Goal: Check status: Check status

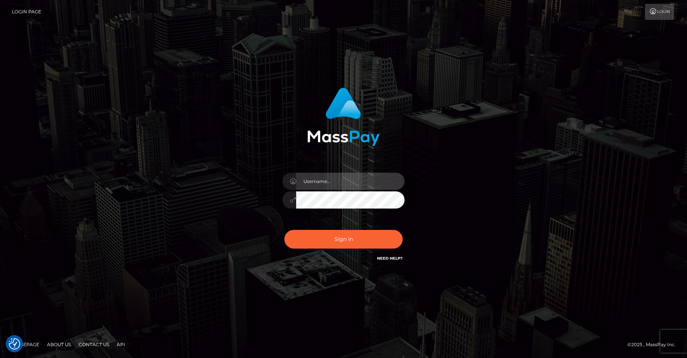
click at [333, 179] on input "text" at bounding box center [350, 181] width 108 height 17
click at [348, 183] on input "text" at bounding box center [350, 181] width 108 height 17
type input "[PERSON_NAME].ievpro"
click at [284, 230] on button "Sign in" at bounding box center [343, 239] width 118 height 19
click at [358, 183] on input "text" at bounding box center [350, 181] width 108 height 17
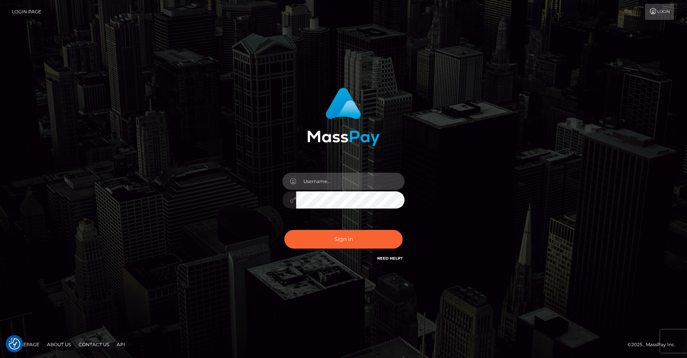
type input "[PERSON_NAME].ievpro"
click at [284, 230] on button "Sign in" at bounding box center [343, 239] width 118 height 19
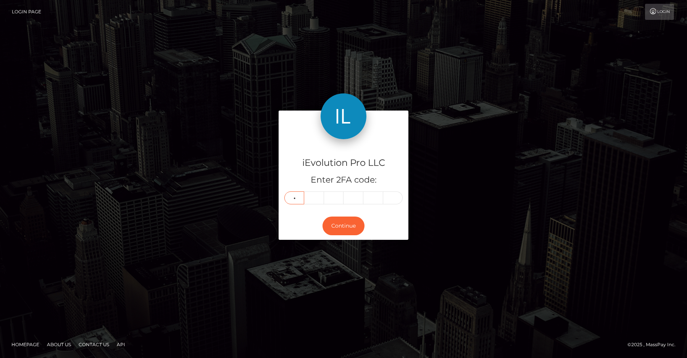
type input "2"
type input "1"
type input "2"
type input "0"
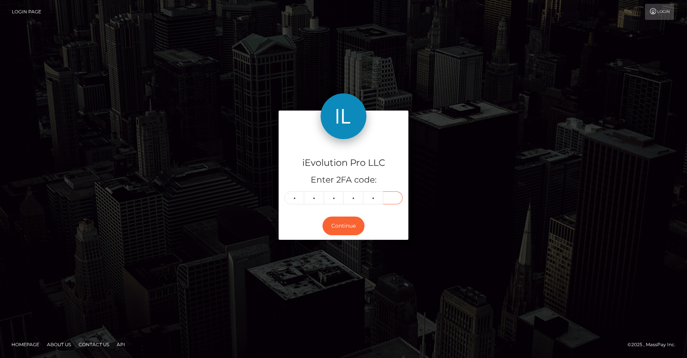
type input "6"
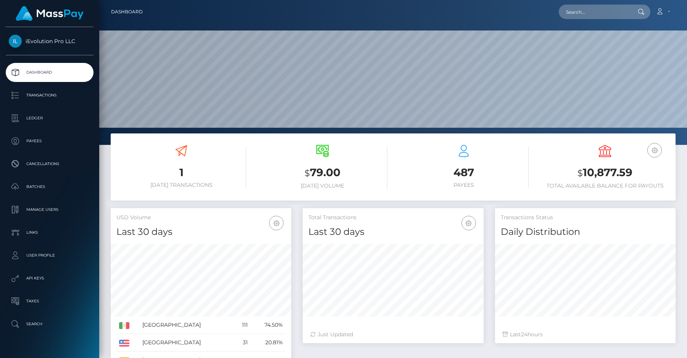
scroll to position [135, 180]
click at [62, 101] on p "Transactions" at bounding box center [50, 95] width 82 height 11
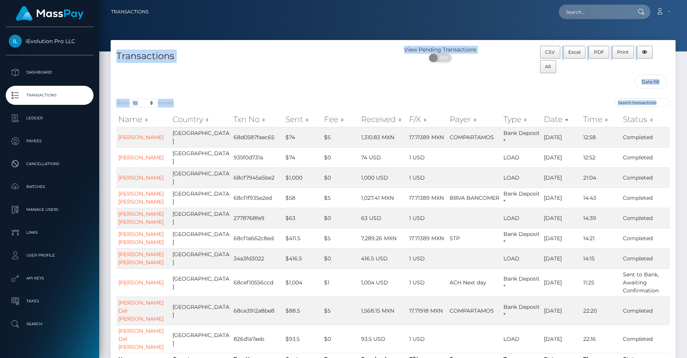
drag, startPoint x: 117, startPoint y: 55, endPoint x: 670, endPoint y: 177, distance: 566.5
click at [670, 177] on div "Transactions View Pending Transactions ON OFF CSV Excel PDF Print All Show 10 2…" at bounding box center [393, 212] width 565 height 344
click at [661, 179] on td "Completed" at bounding box center [645, 177] width 49 height 20
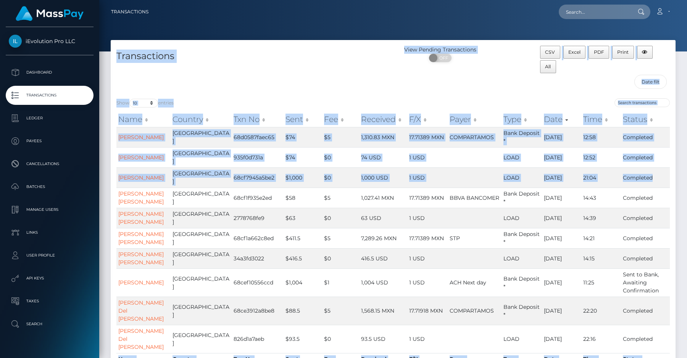
drag, startPoint x: 661, startPoint y: 179, endPoint x: 119, endPoint y: 56, distance: 556.7
click at [119, 56] on div "Transactions View Pending Transactions ON OFF CSV Excel PDF Print All Show 10 2…" at bounding box center [393, 212] width 565 height 344
click at [225, 50] on h4 "Transactions" at bounding box center [251, 56] width 271 height 13
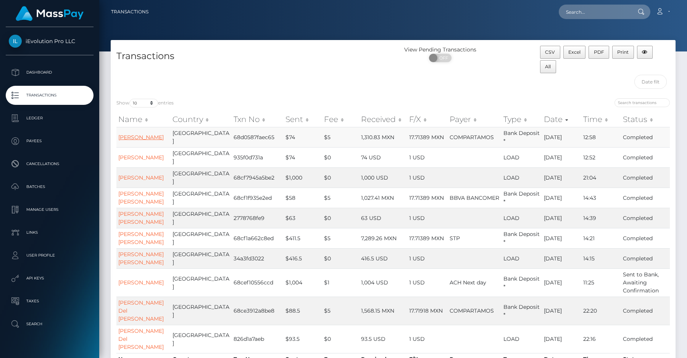
click at [135, 141] on link "Rafael Cabrera Ramirez" at bounding box center [140, 137] width 45 height 7
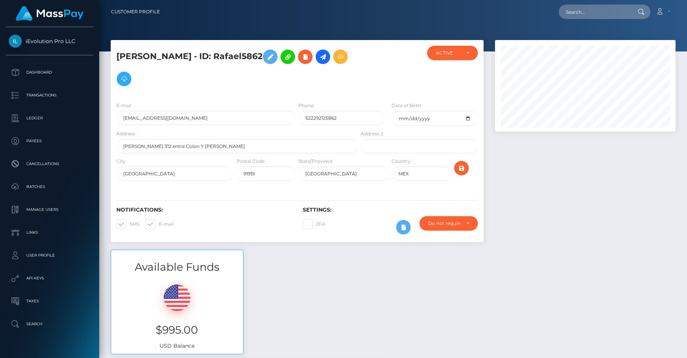
scroll to position [5, 0]
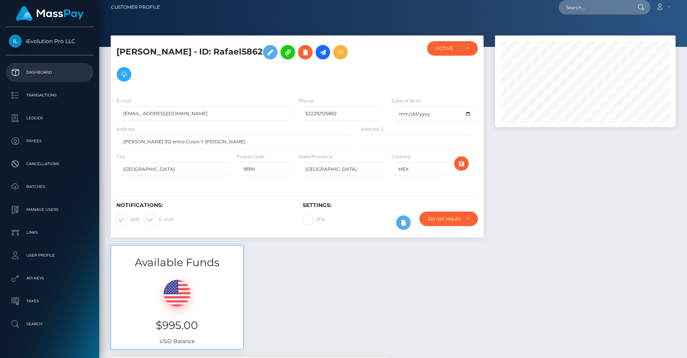
click at [50, 69] on p "Dashboard" at bounding box center [50, 72] width 82 height 11
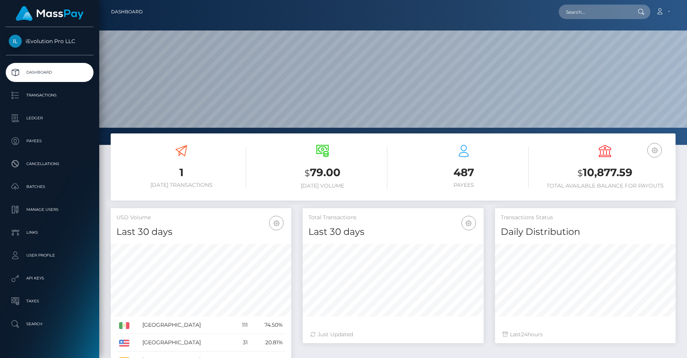
scroll to position [135, 180]
drag, startPoint x: 304, startPoint y: 171, endPoint x: 349, endPoint y: 184, distance: 46.4
click at [349, 185] on div "$ 79.00 Today Volume" at bounding box center [323, 167] width 130 height 44
click at [349, 184] on h6 "Today Volume" at bounding box center [323, 186] width 130 height 6
drag, startPoint x: 349, startPoint y: 184, endPoint x: 319, endPoint y: 142, distance: 52.0
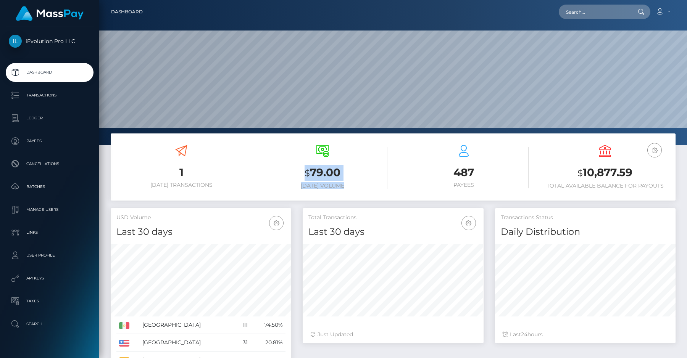
click at [319, 142] on div "$ 79.00 Today Volume" at bounding box center [323, 168] width 130 height 58
click at [308, 166] on h3 "$ 79.00" at bounding box center [323, 173] width 130 height 16
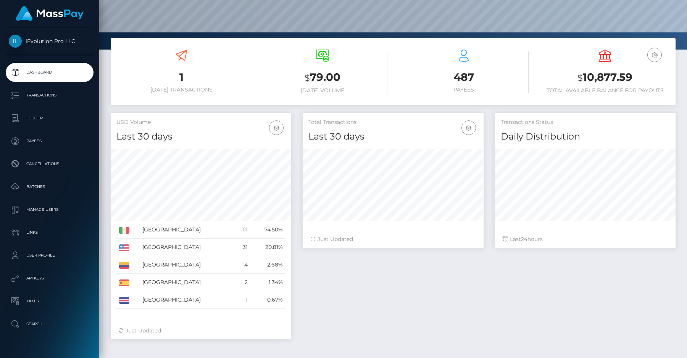
scroll to position [122, 0]
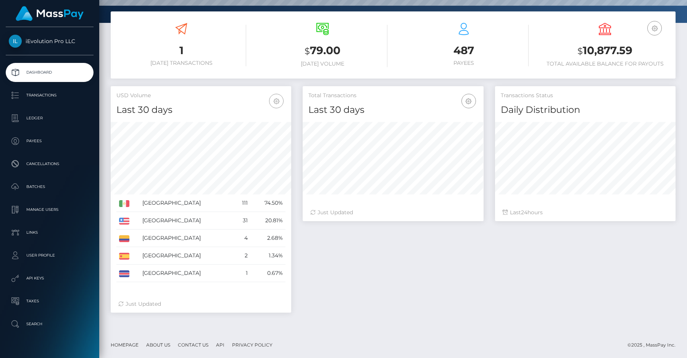
click at [283, 101] on button "button" at bounding box center [276, 101] width 14 height 14
click at [291, 108] on div "USD Volume Last 30 days Last 30 days Last 60 days Last 90 days Mexico United St…" at bounding box center [201, 203] width 192 height 234
